Goal: Information Seeking & Learning: Learn about a topic

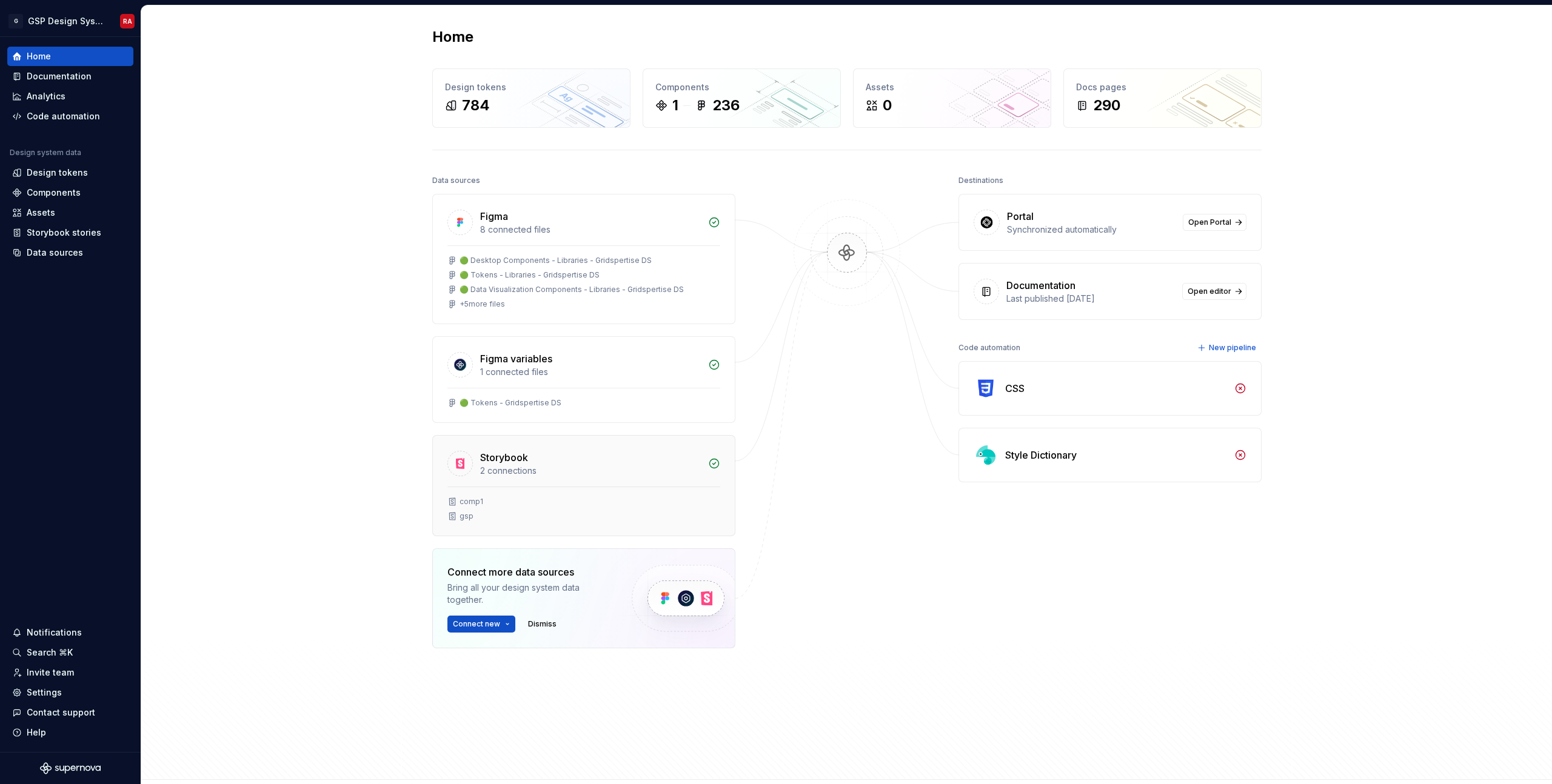
click at [491, 458] on div "Storybook" at bounding box center [504, 457] width 48 height 14
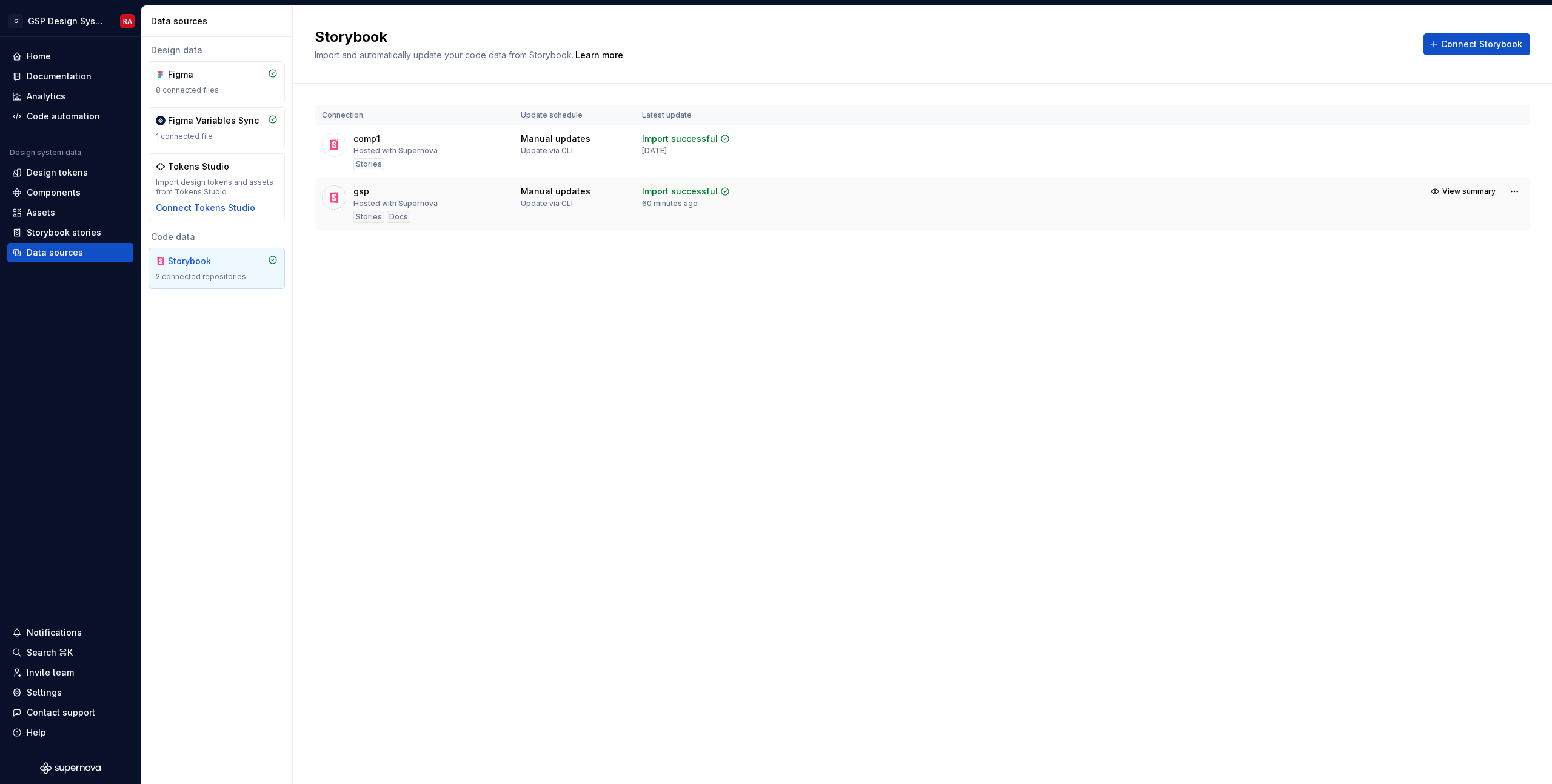
click at [339, 197] on icon at bounding box center [334, 197] width 12 height 12
click at [360, 191] on div "gsp" at bounding box center [361, 191] width 16 height 12
click at [1456, 191] on span "View summary" at bounding box center [1468, 191] width 54 height 9
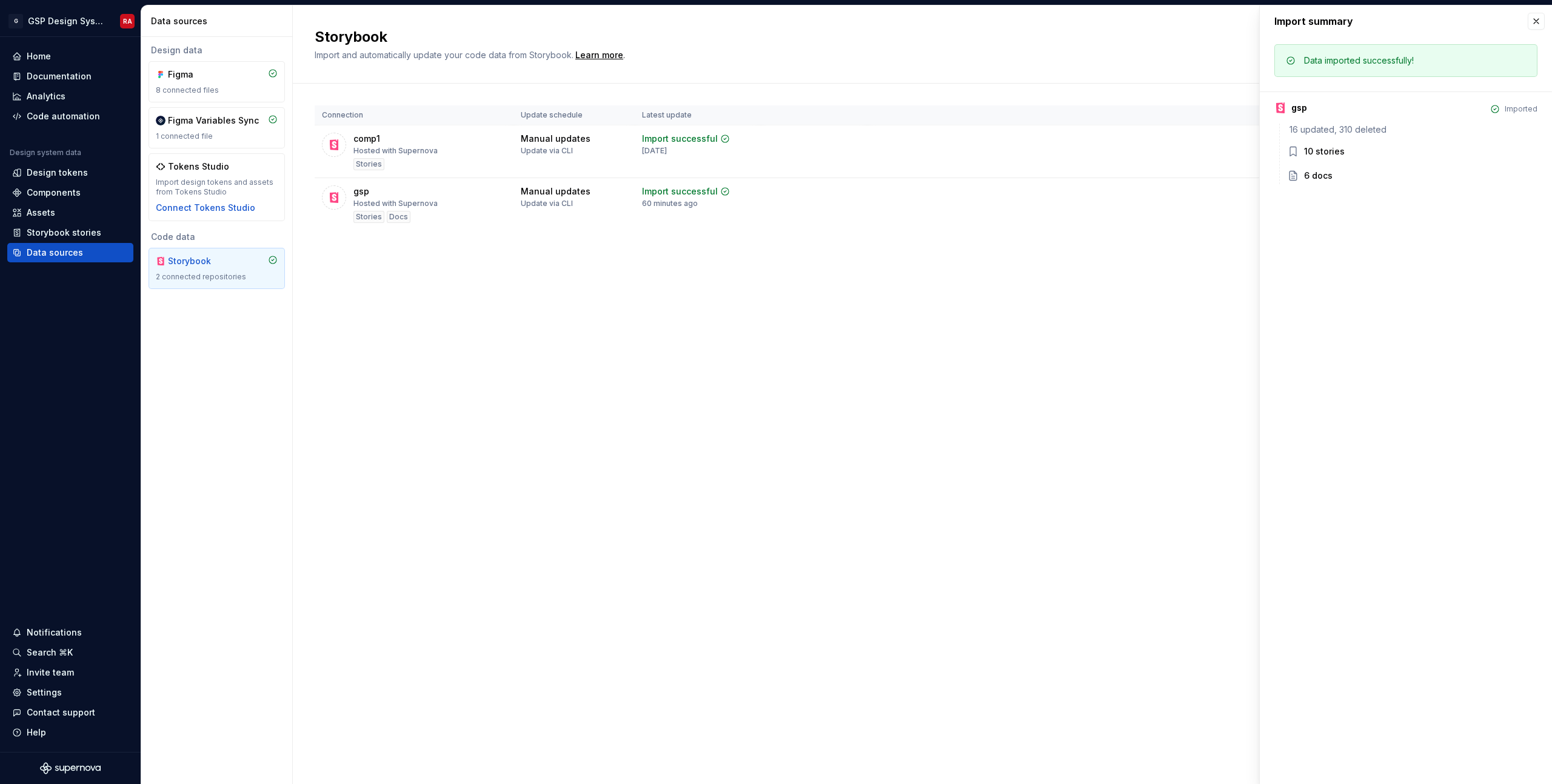
click at [1328, 147] on div "10 stories" at bounding box center [1324, 151] width 41 height 12
click at [454, 211] on div "gsp Hosted with Supernova Stories Docs" at bounding box center [414, 204] width 184 height 37
click at [207, 265] on div "Storybook" at bounding box center [197, 261] width 58 height 12
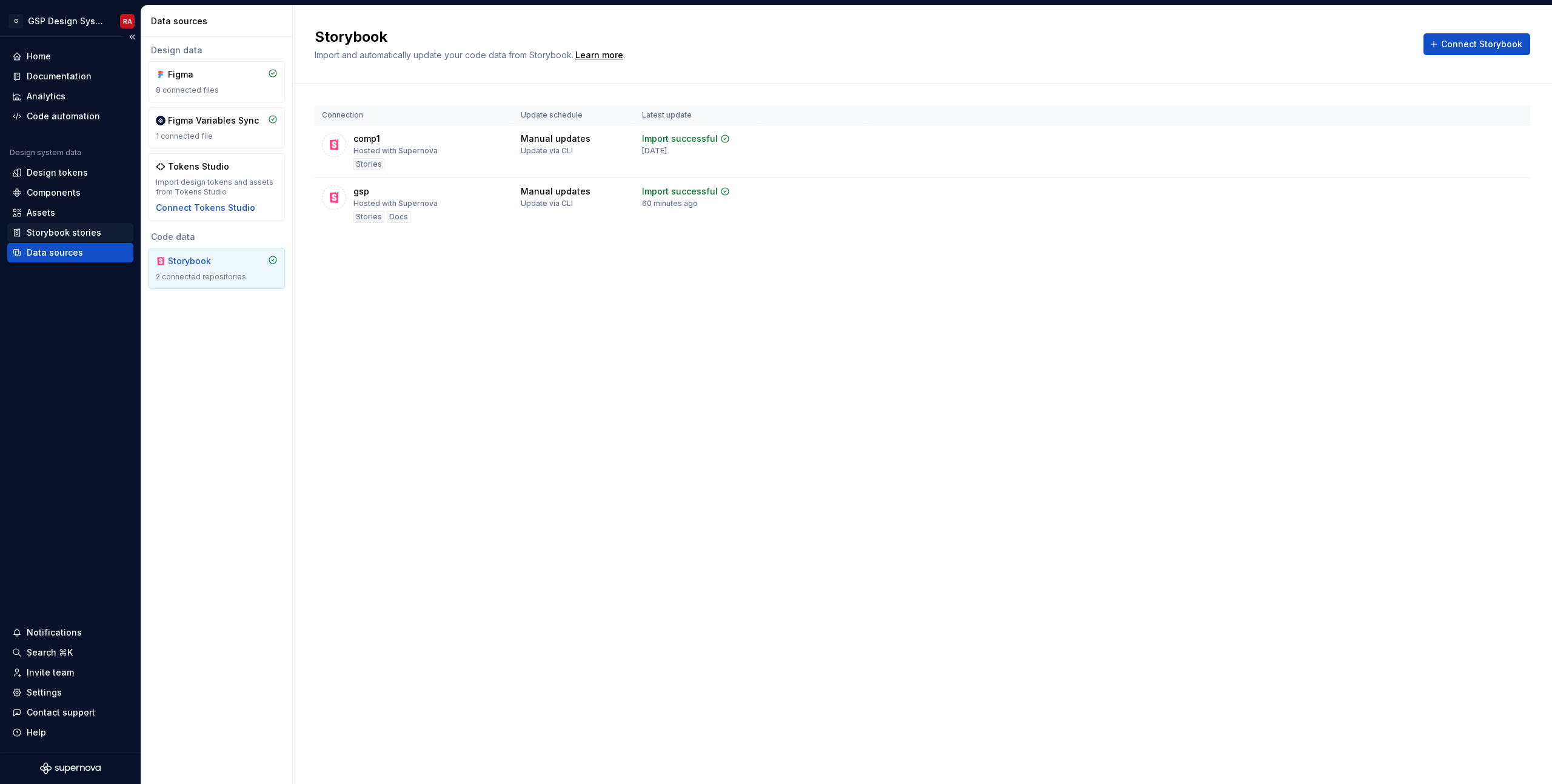
click at [65, 233] on div "Storybook stories" at bounding box center [64, 233] width 75 height 12
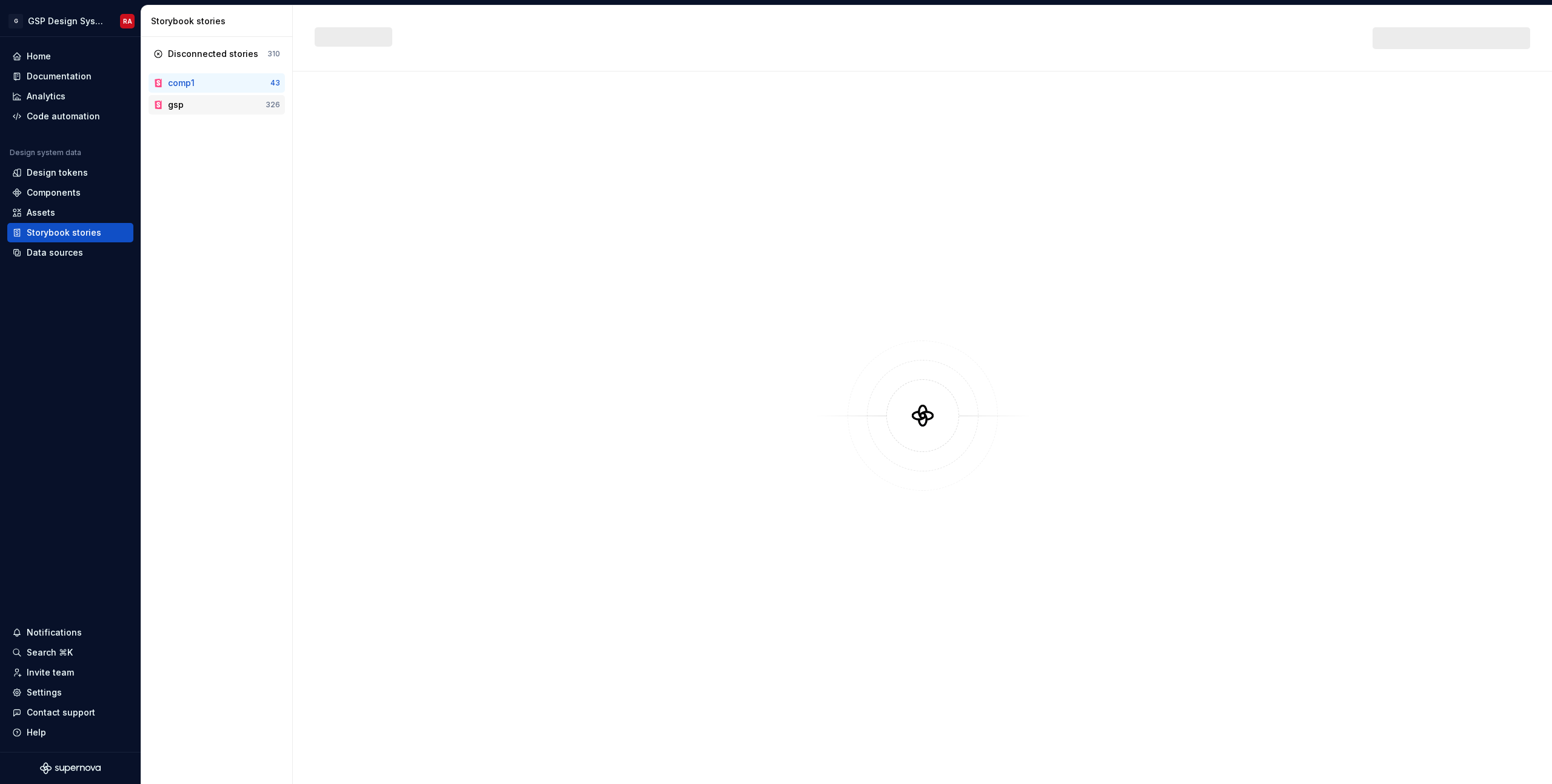
click at [181, 113] on div "gsp 326" at bounding box center [217, 104] width 136 height 20
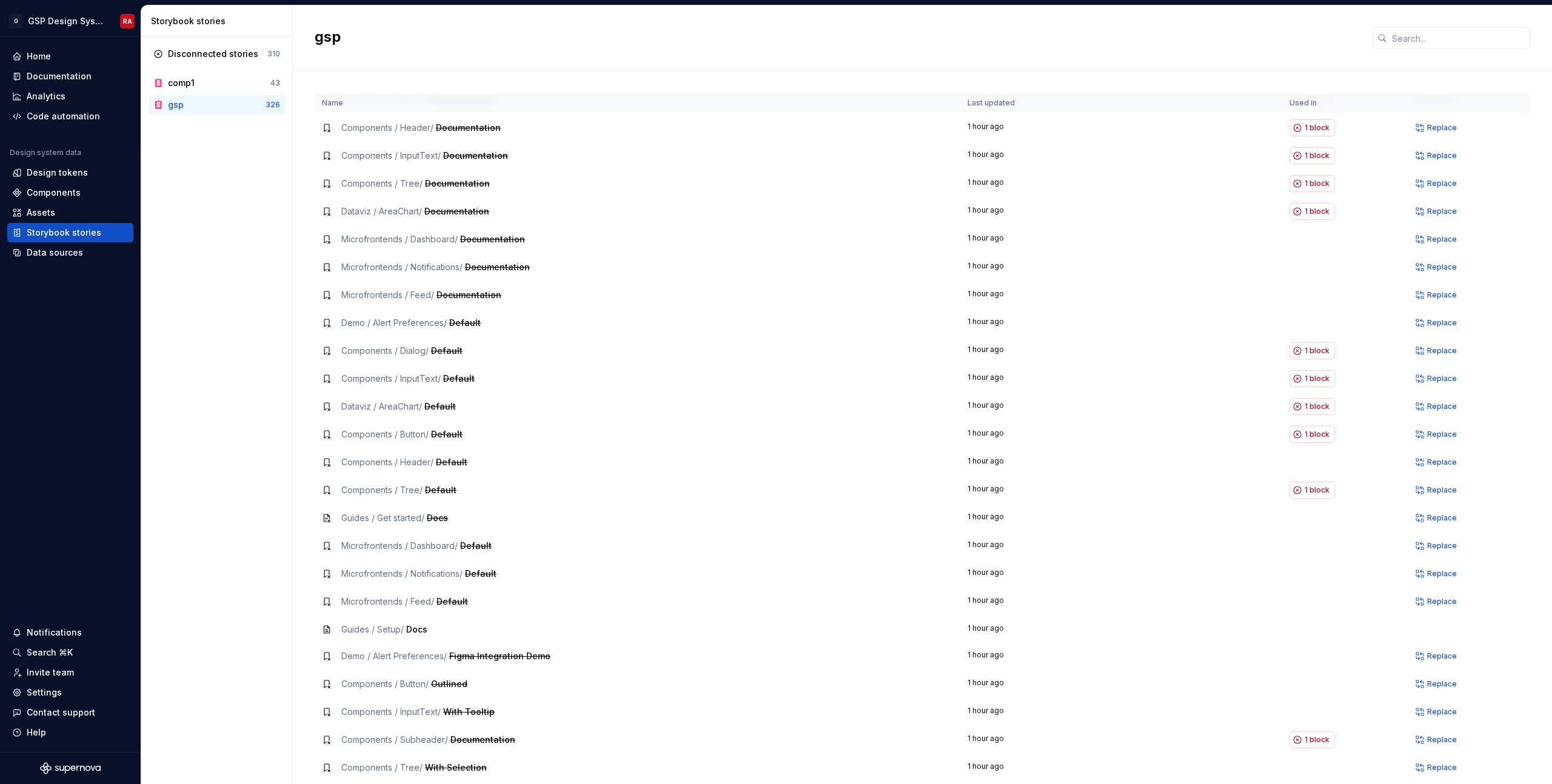
scroll to position [80, 0]
click at [394, 414] on div "Dataviz / AreaChart / Default" at bounding box center [398, 409] width 115 height 12
click at [436, 408] on span "Default" at bounding box center [439, 408] width 31 height 10
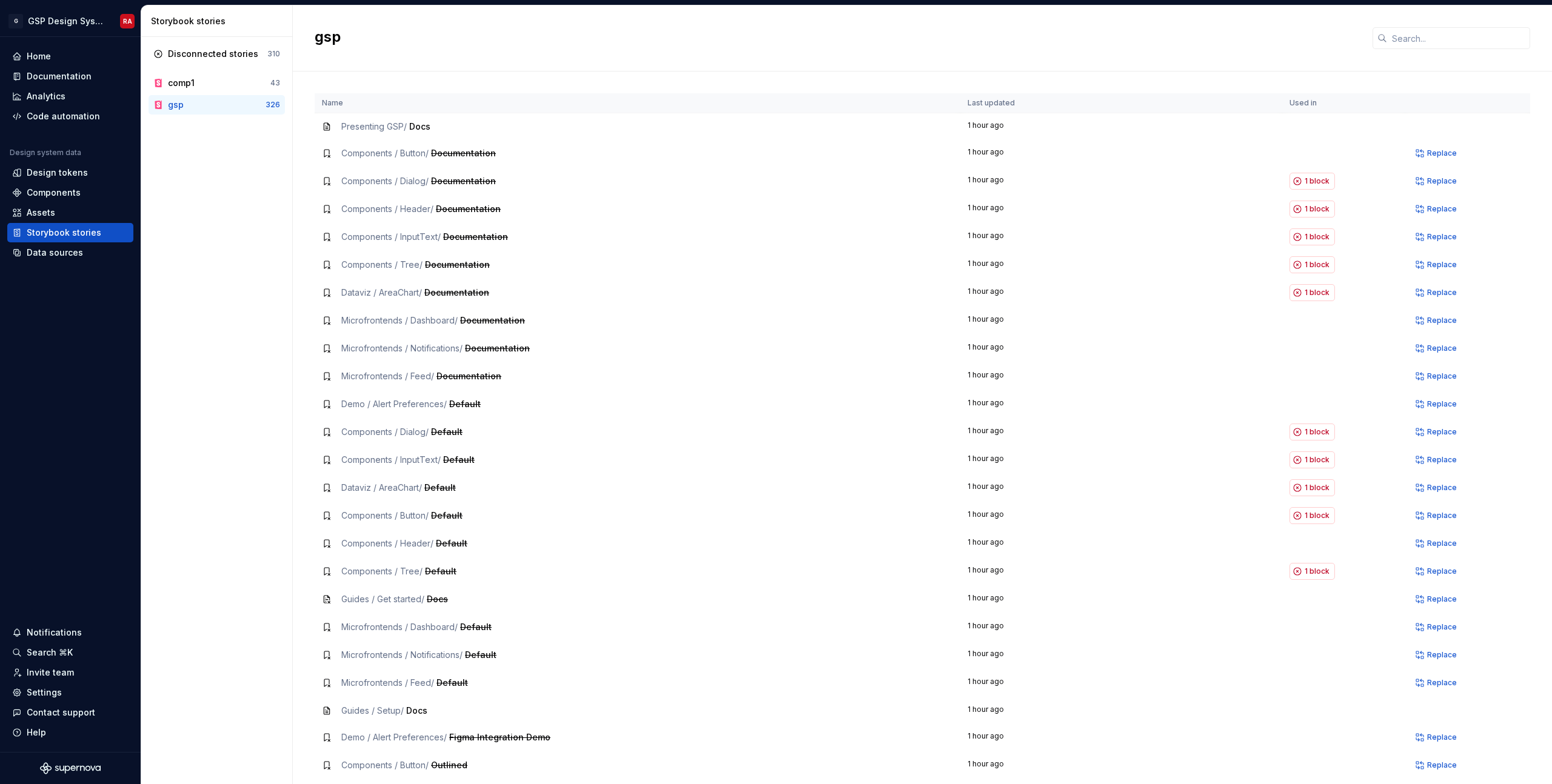
click at [355, 157] on span "Components / Button /" at bounding box center [384, 153] width 88 height 10
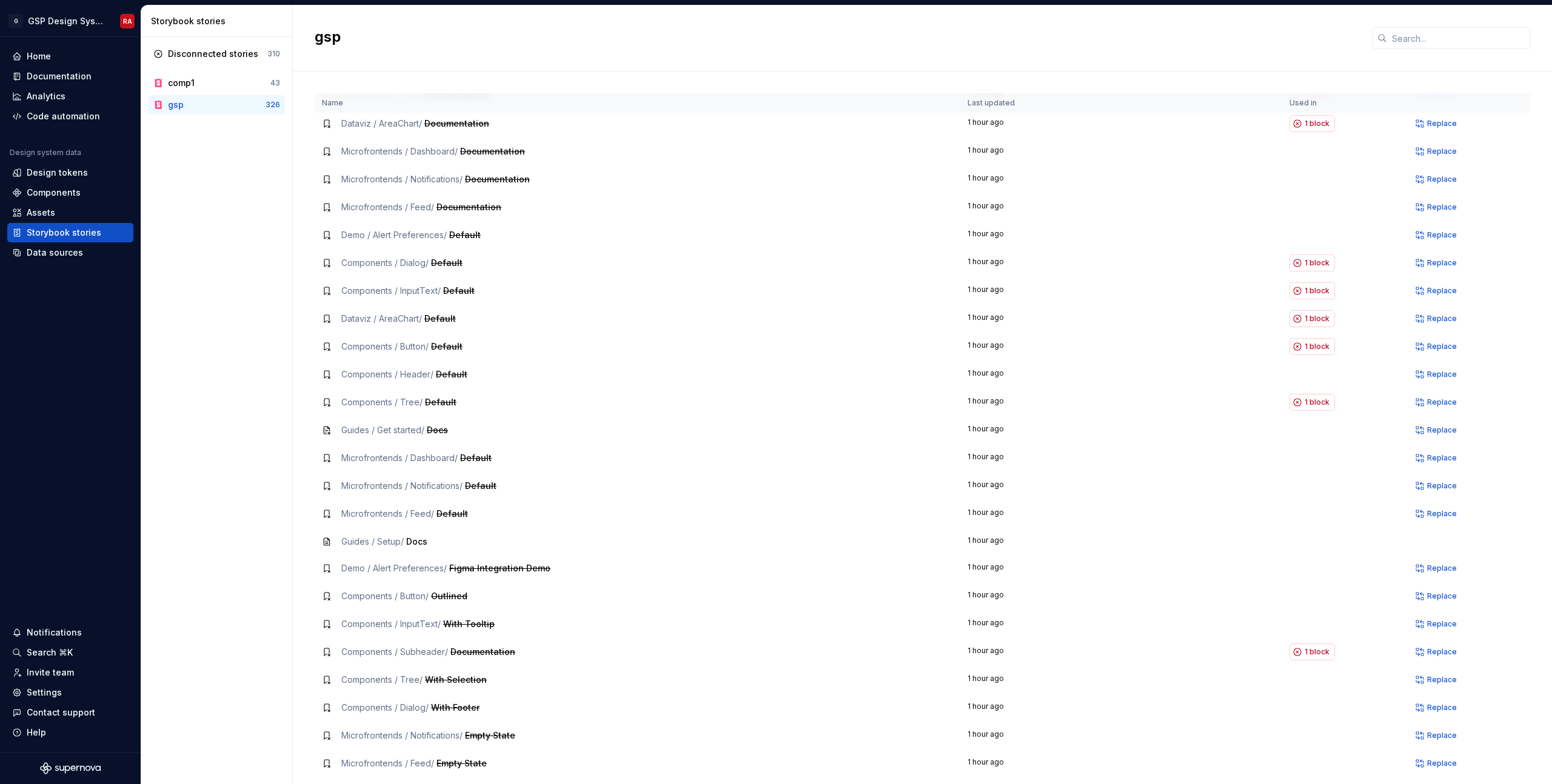
scroll to position [132, 0]
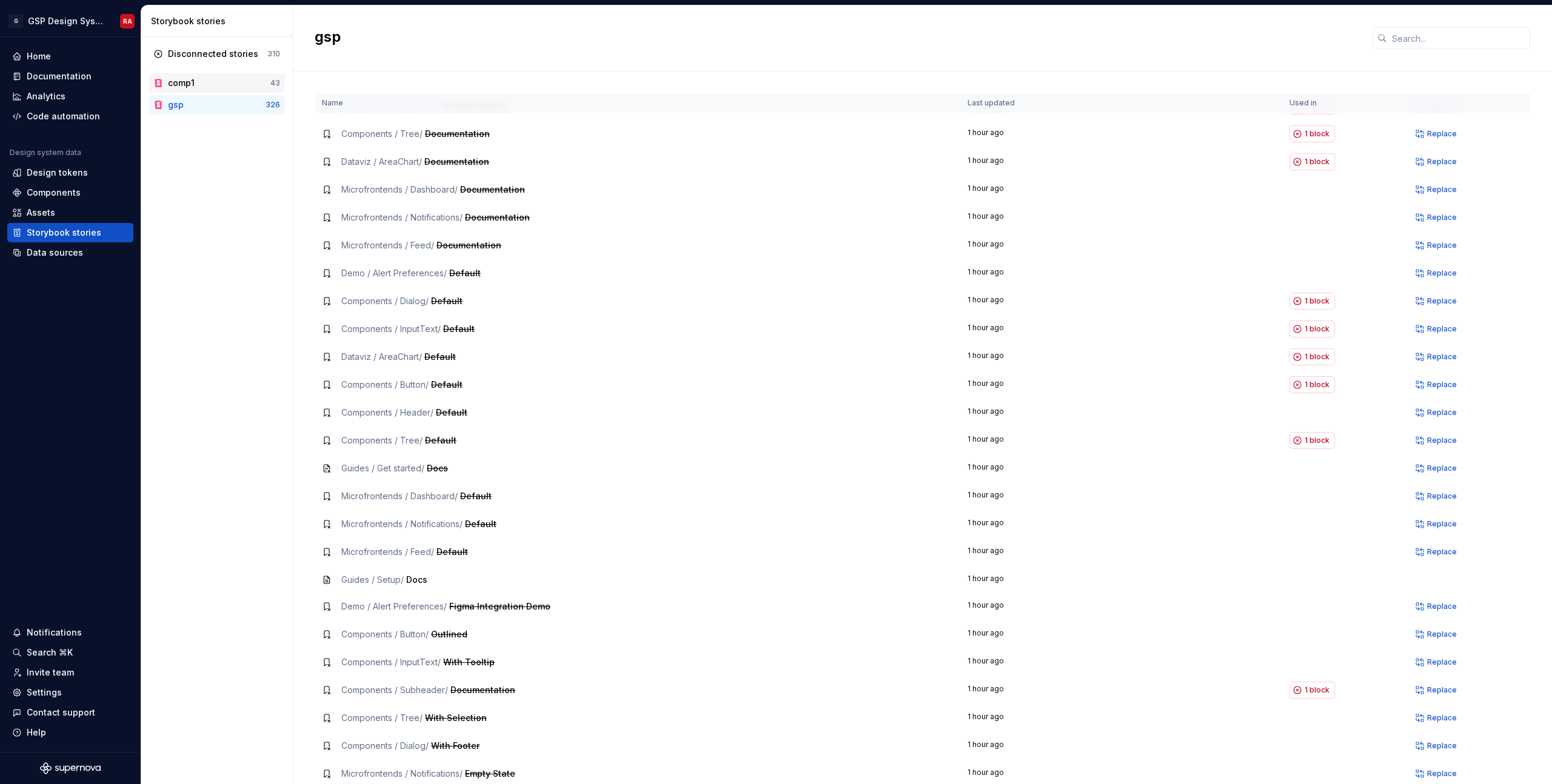
click at [173, 83] on div "comp1" at bounding box center [181, 83] width 26 height 12
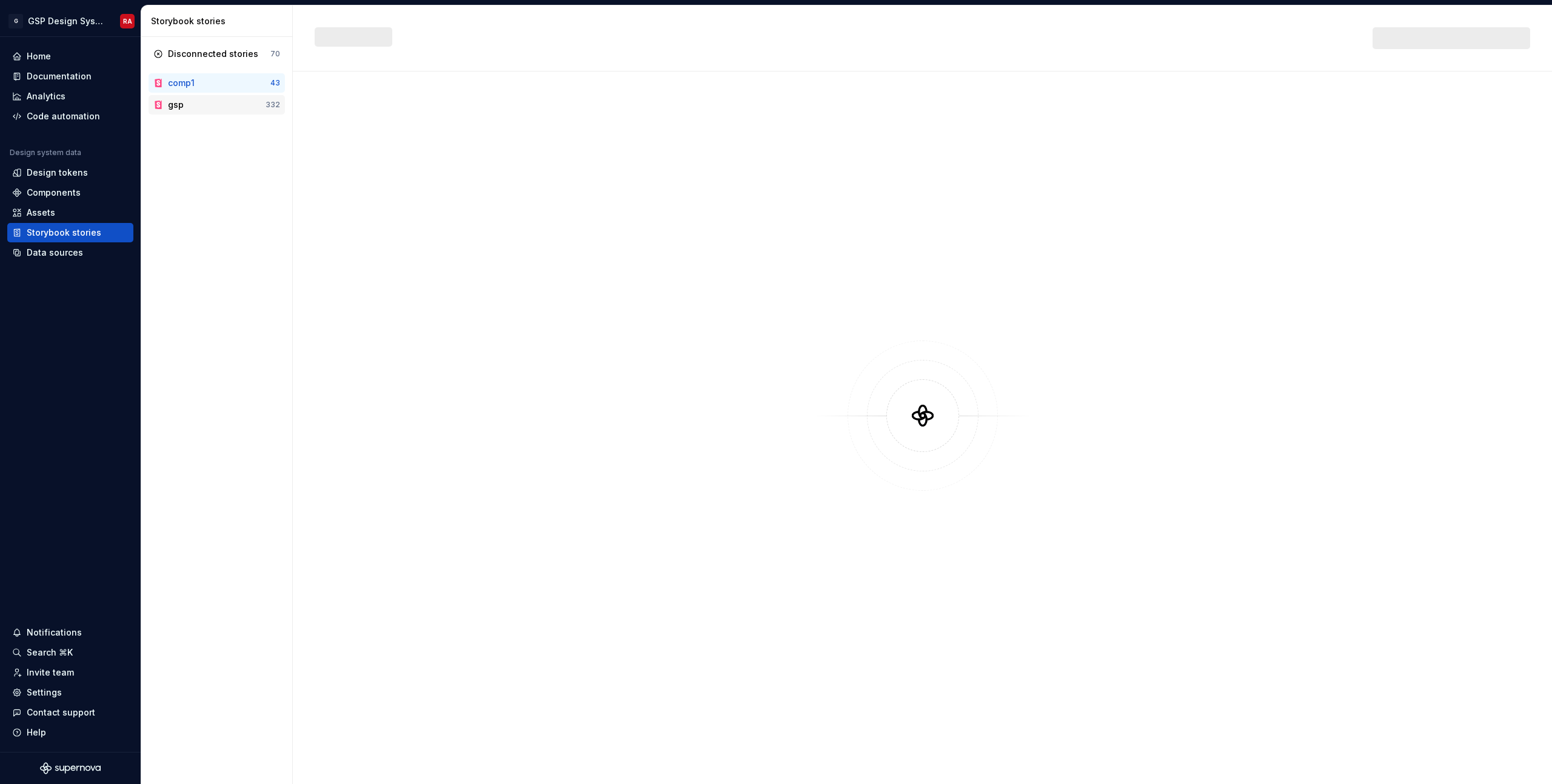
click at [218, 109] on div "gsp" at bounding box center [217, 104] width 98 height 12
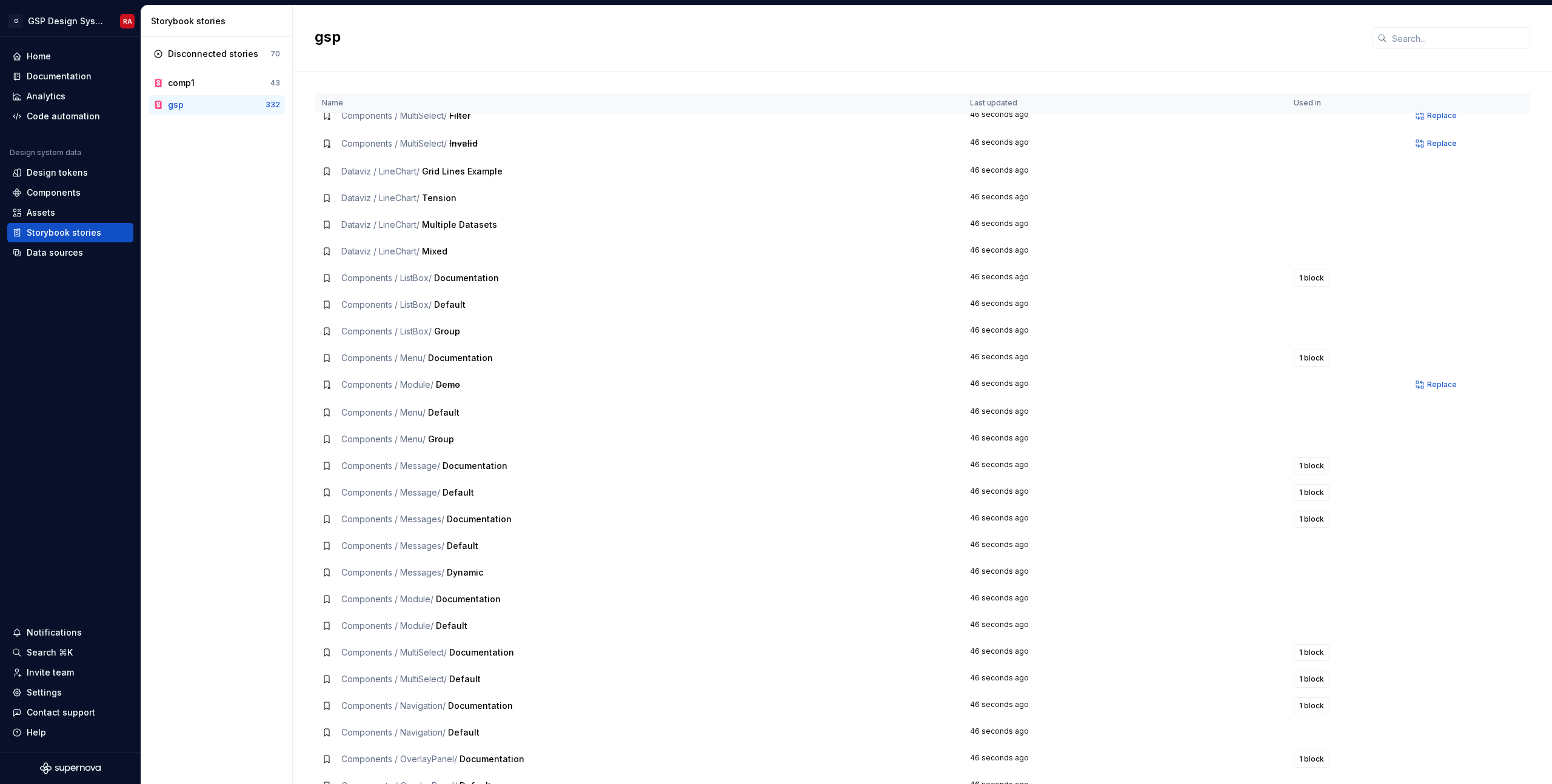
scroll to position [3229, 0]
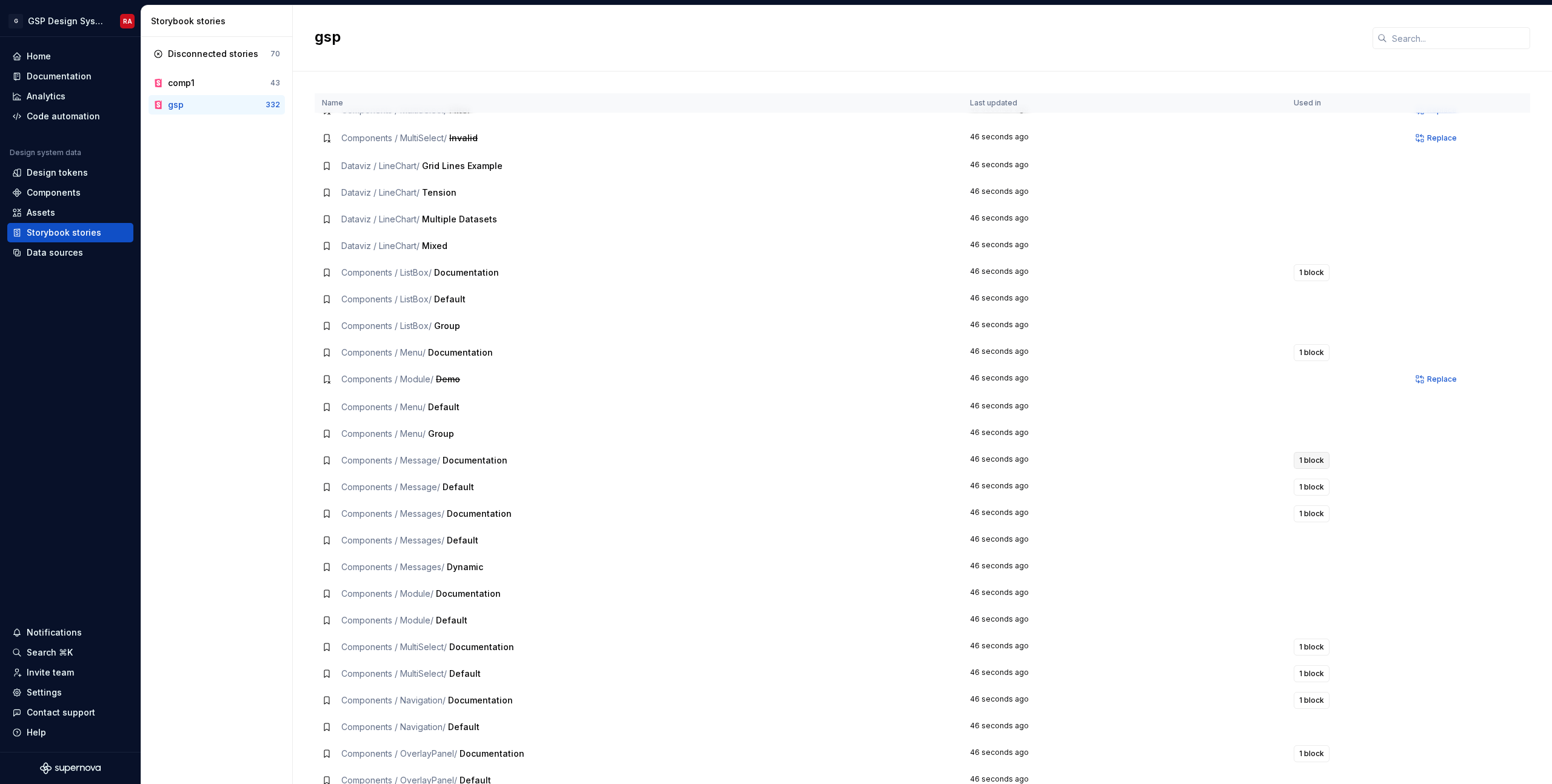
click at [1311, 458] on span "1 block" at bounding box center [1311, 460] width 25 height 9
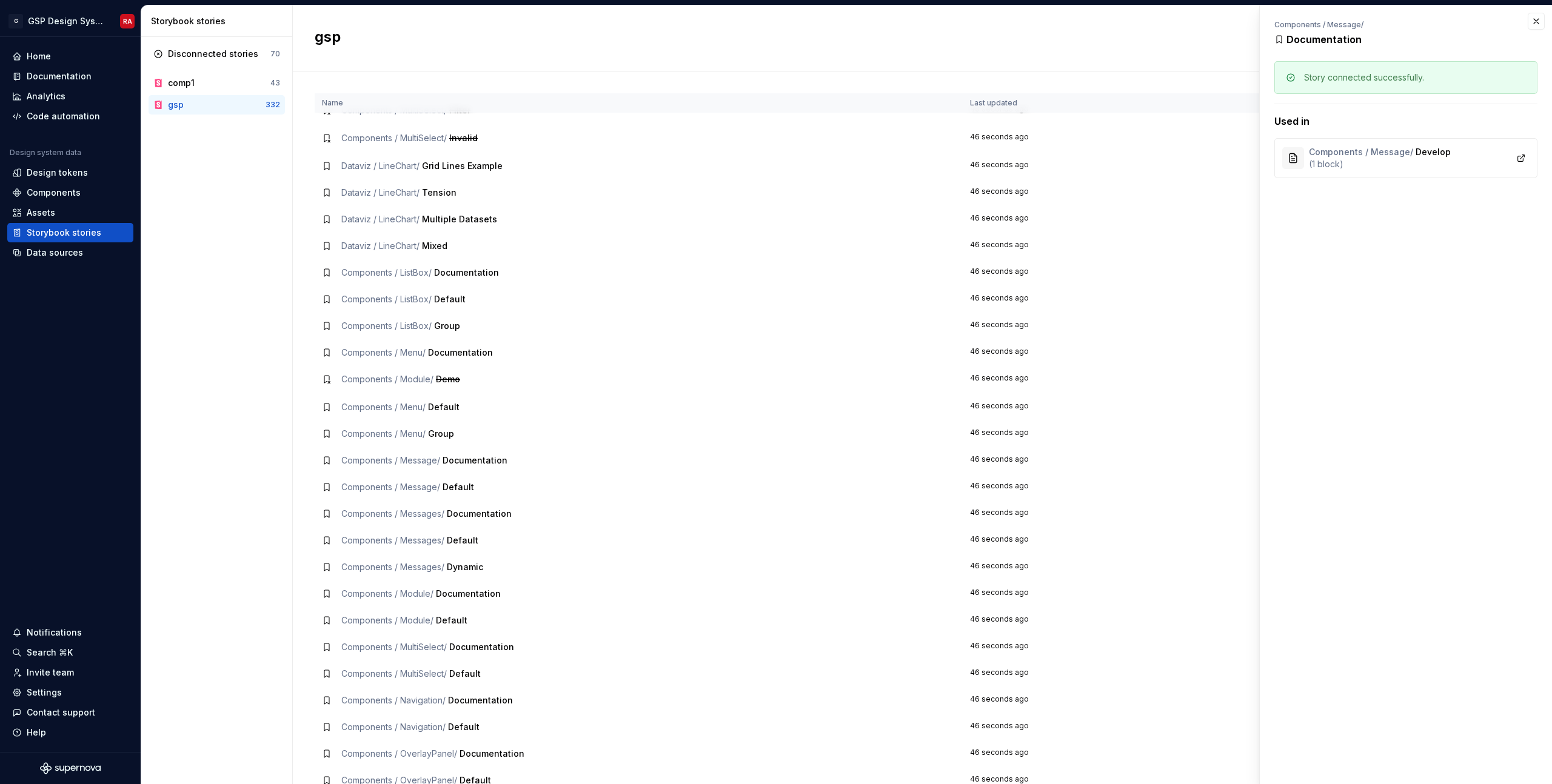
click at [1427, 161] on div "( 1 block )" at bounding box center [1379, 164] width 142 height 12
click at [1091, 340] on td "46 seconds ago" at bounding box center [1124, 352] width 323 height 26
